Goal: Task Accomplishment & Management: Use online tool/utility

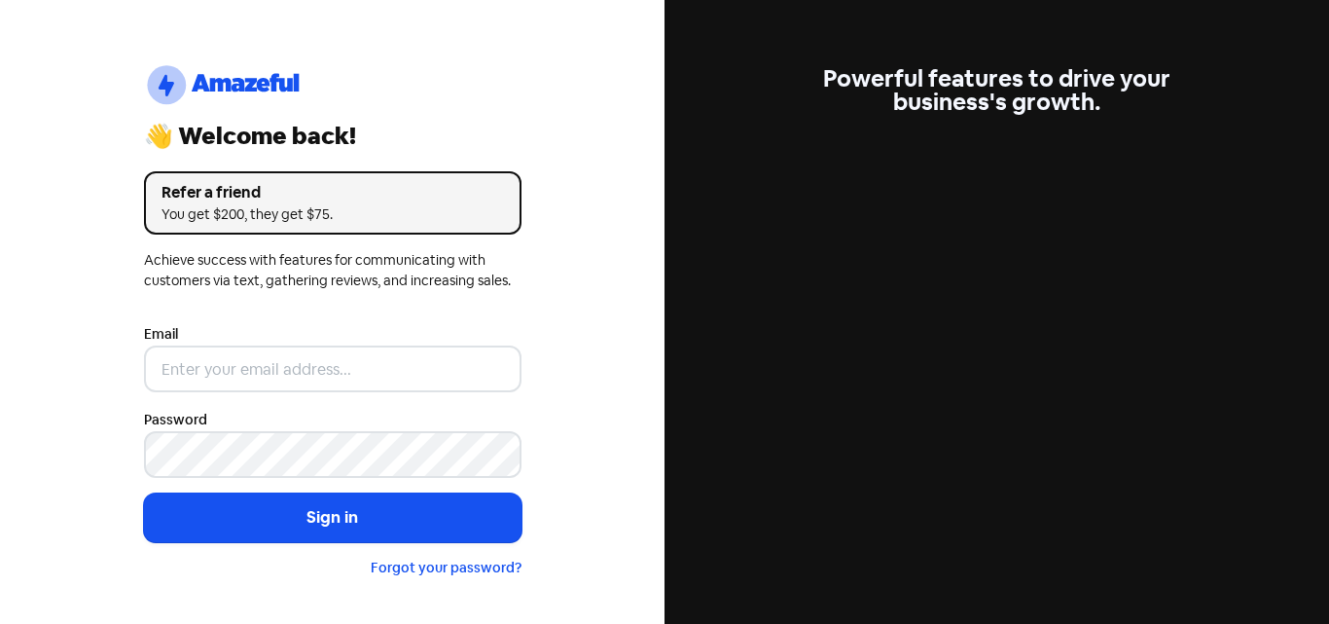
type input "[EMAIL_ADDRESS][DOMAIN_NAME]"
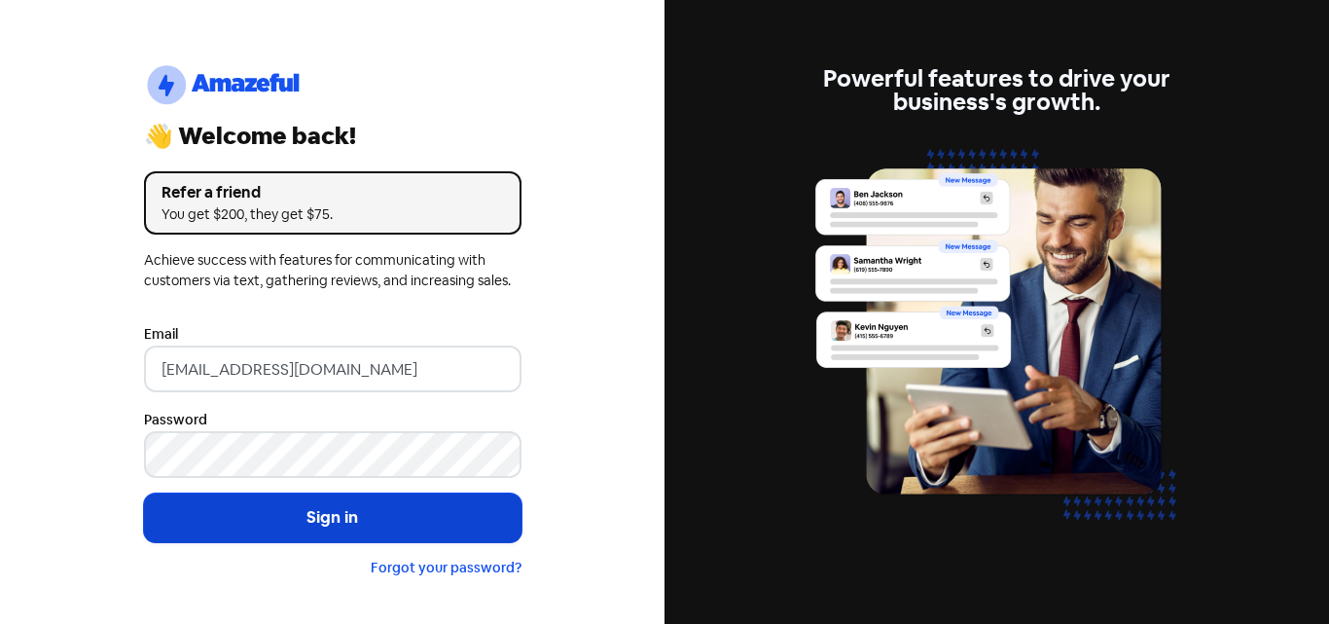
click at [339, 513] on button "Sign in" at bounding box center [332, 517] width 377 height 49
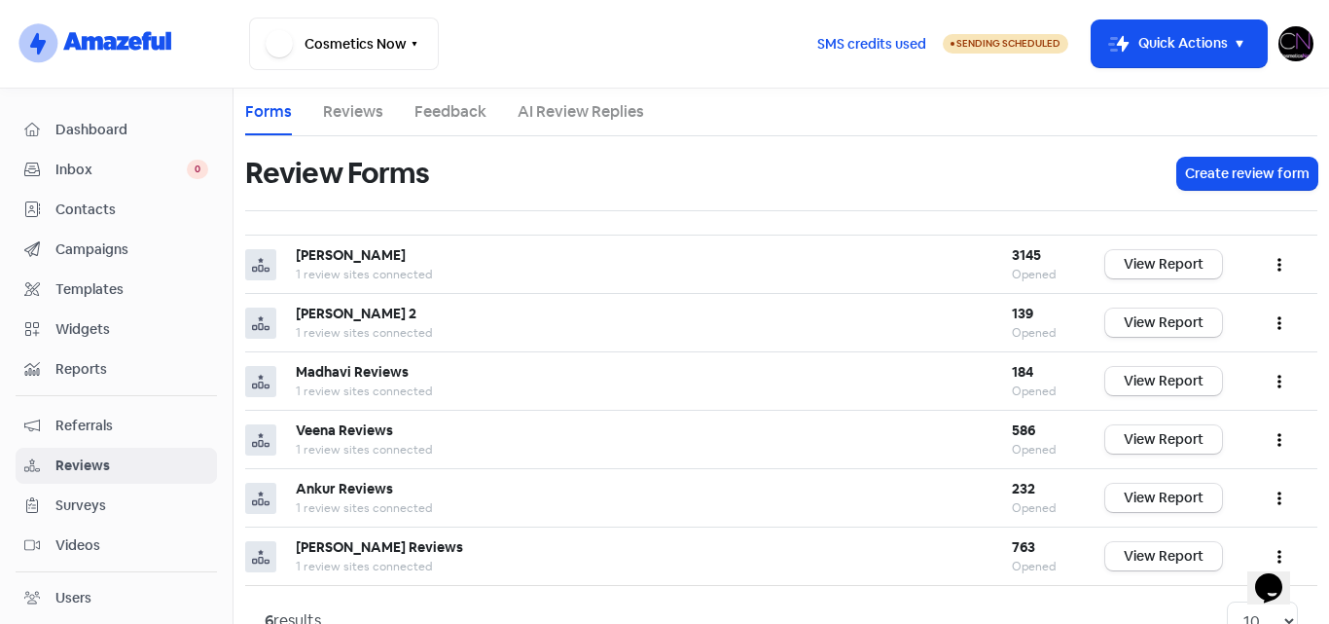
click at [354, 117] on link "Reviews" at bounding box center [353, 111] width 60 height 23
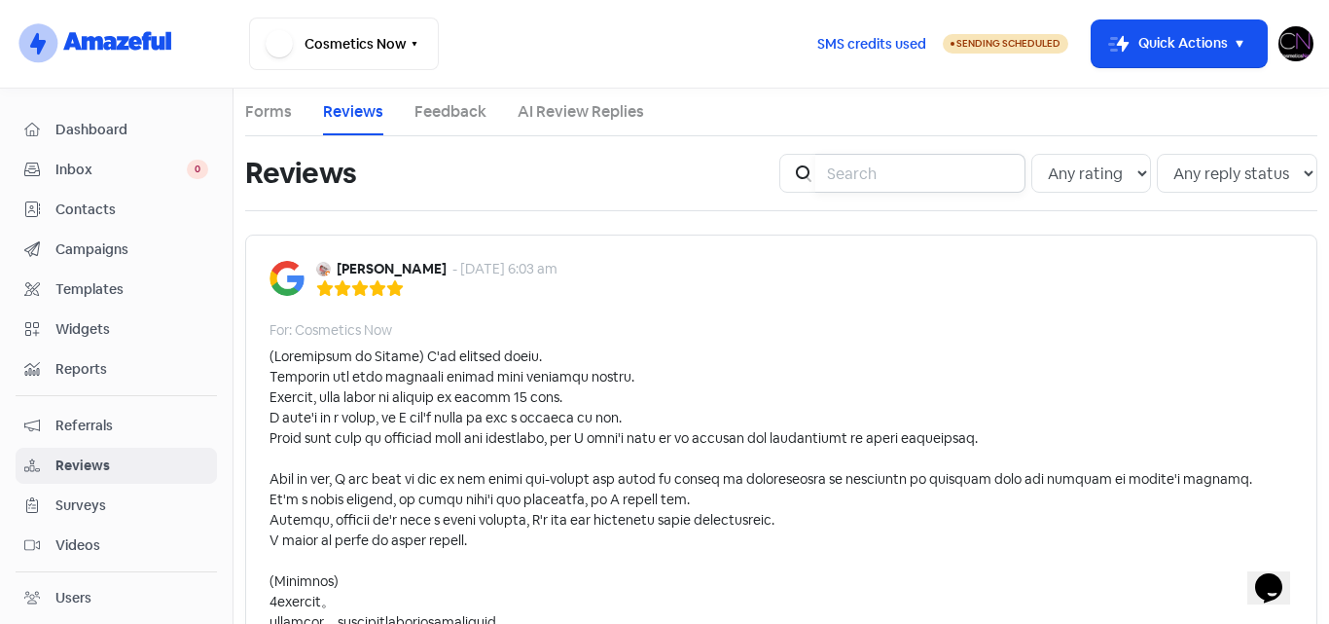
click at [846, 178] on input "search" at bounding box center [920, 173] width 210 height 39
type input "[PERSON_NAME]"
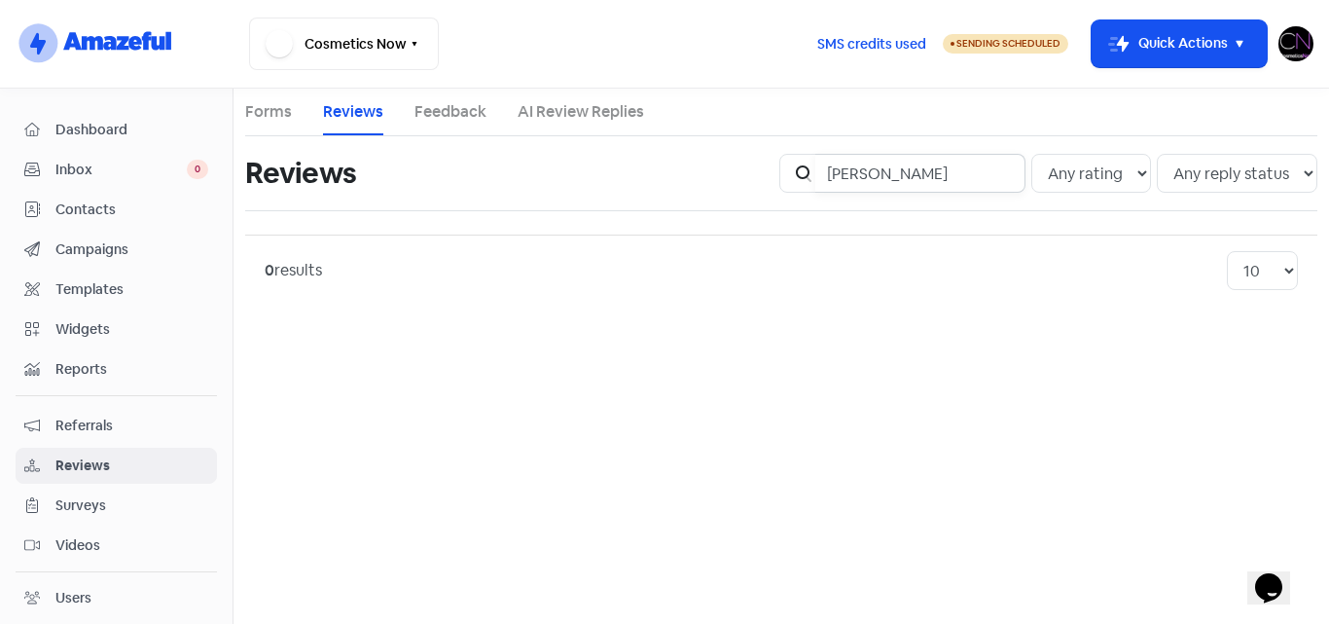
drag, startPoint x: 971, startPoint y: 178, endPoint x: 856, endPoint y: 173, distance: 114.9
click at [856, 173] on input "[PERSON_NAME]" at bounding box center [920, 173] width 210 height 39
type input "scam"
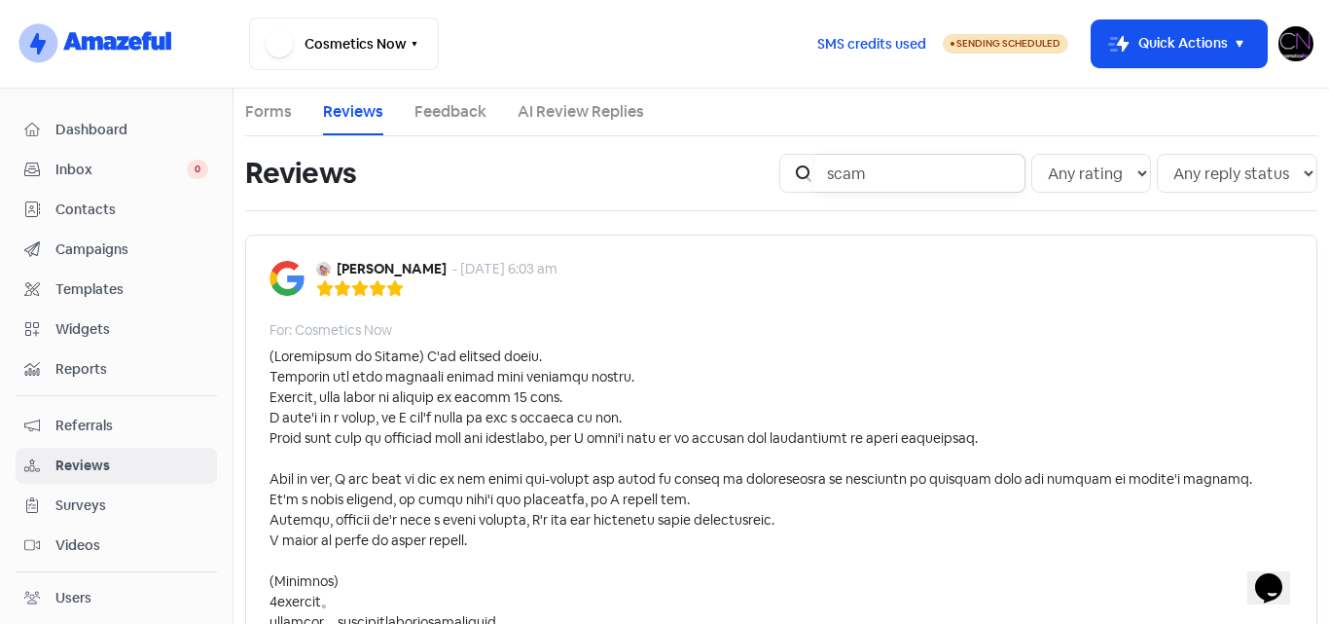
drag, startPoint x: 899, startPoint y: 180, endPoint x: 803, endPoint y: 166, distance: 96.3
click at [808, 165] on div "Icon For Search scam" at bounding box center [902, 173] width 246 height 39
click at [268, 117] on link "Forms" at bounding box center [268, 111] width 47 height 23
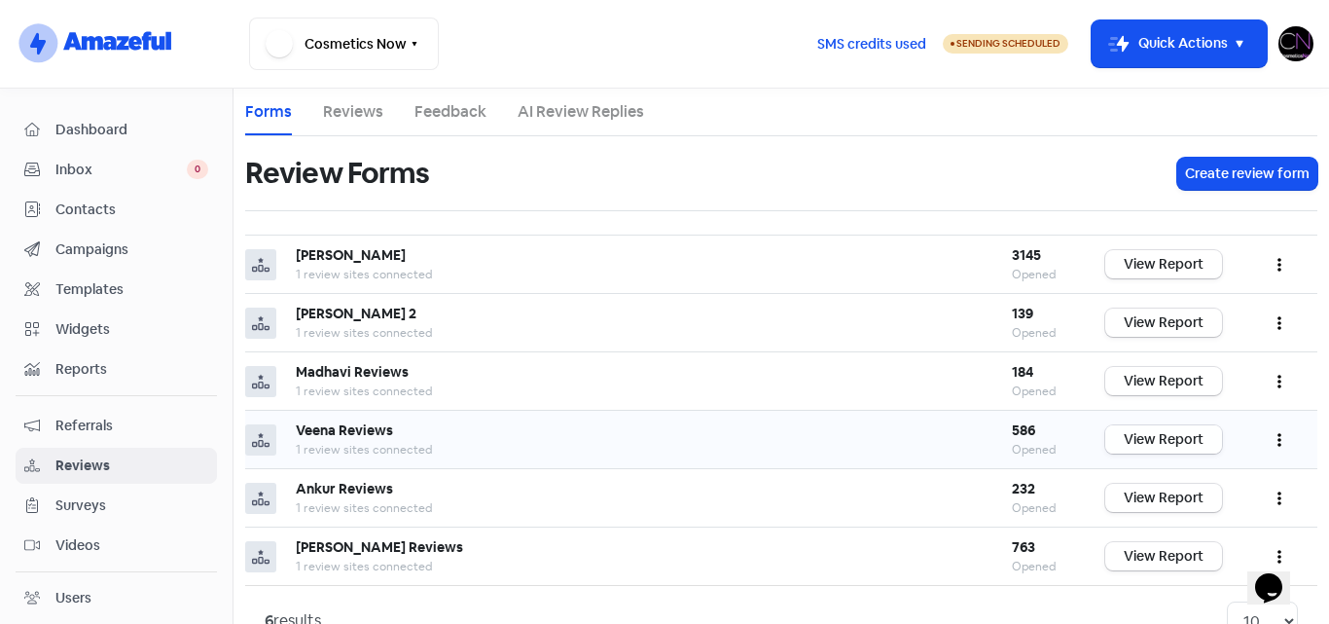
click at [1155, 440] on link "View Report" at bounding box center [1163, 439] width 117 height 28
click at [1301, 30] on img at bounding box center [1295, 43] width 35 height 35
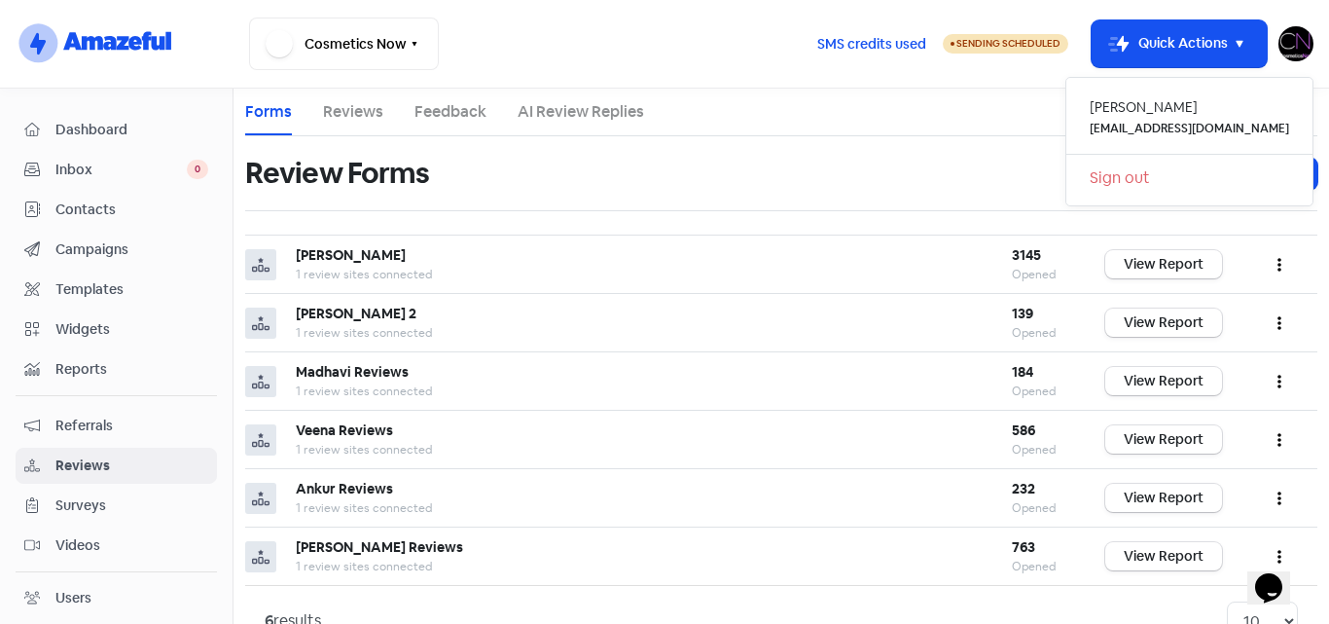
click at [1183, 178] on link "Sign out" at bounding box center [1189, 177] width 246 height 31
